Goal: Task Accomplishment & Management: Complete application form

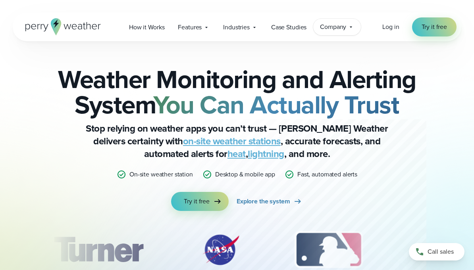
click at [339, 30] on span "Company" at bounding box center [333, 27] width 26 height 10
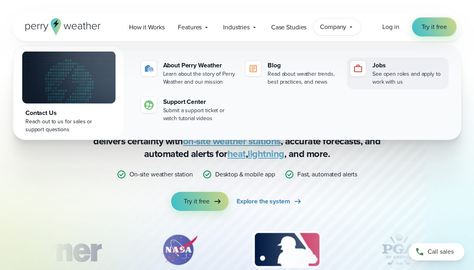
click at [382, 72] on div "See open roles and apply to work with us" at bounding box center [408, 78] width 73 height 16
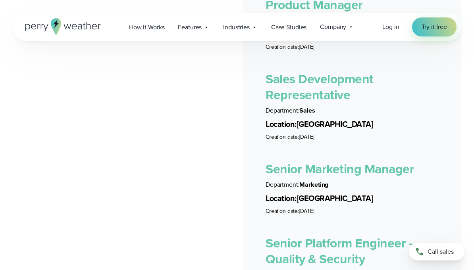
scroll to position [1682, 0]
click at [325, 89] on link "Sales Development Representative" at bounding box center [319, 86] width 108 height 35
